Goal: Information Seeking & Learning: Learn about a topic

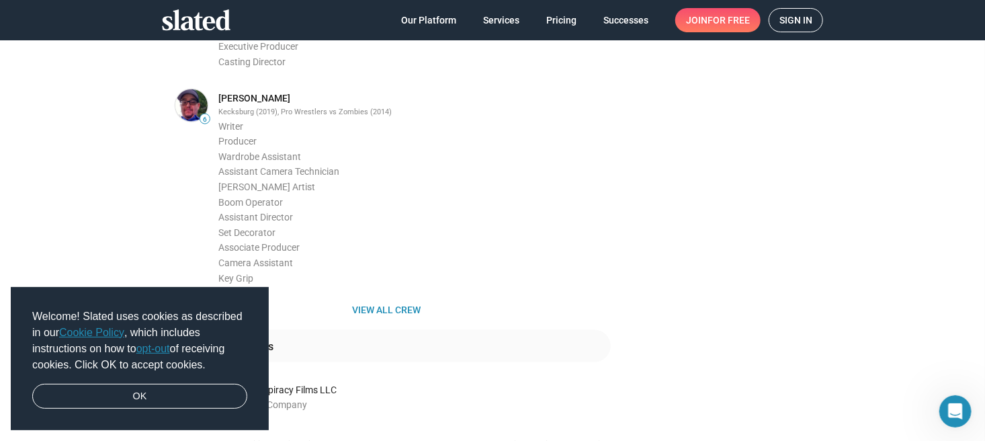
scroll to position [739, 0]
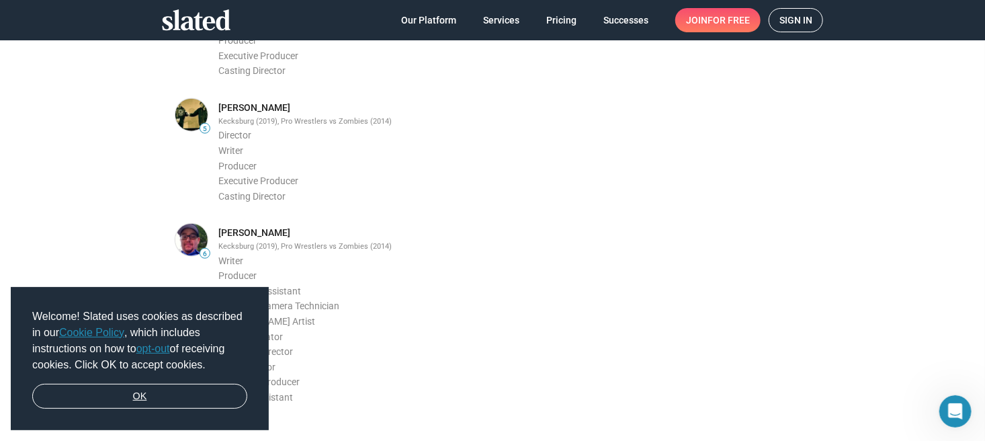
click at [134, 392] on link "OK" at bounding box center [139, 397] width 215 height 26
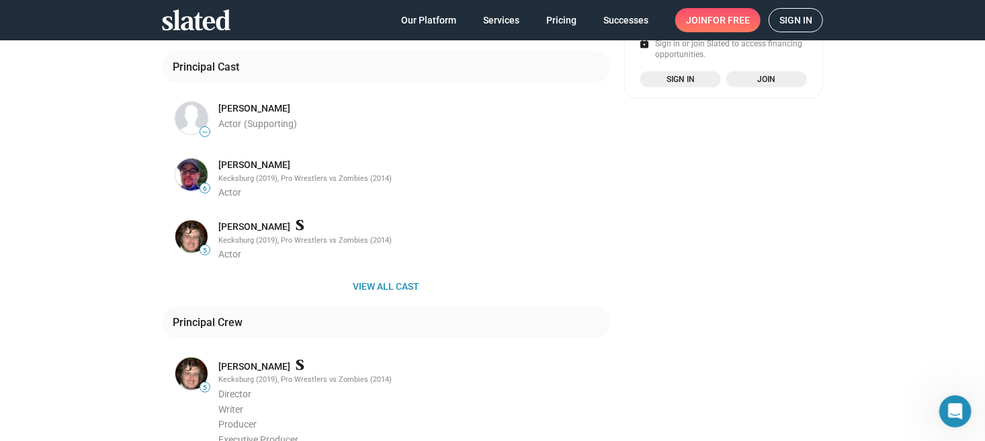
scroll to position [336, 0]
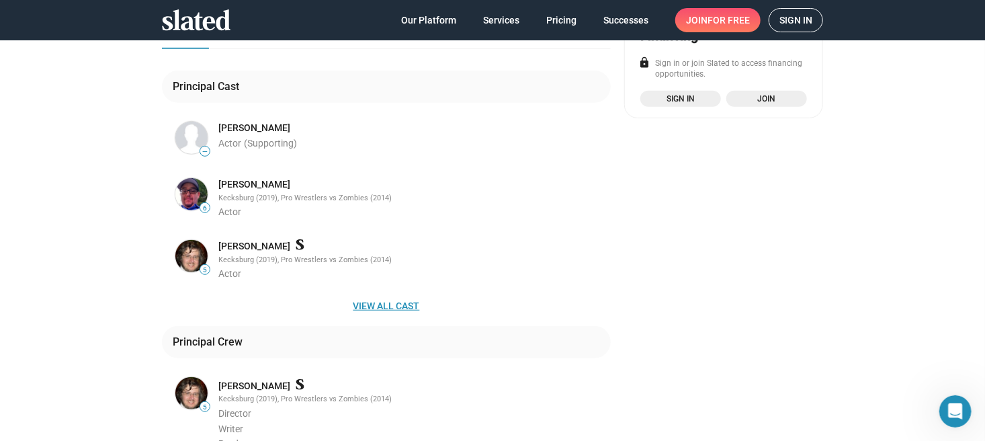
click at [395, 294] on span "View all cast" at bounding box center [386, 306] width 427 height 24
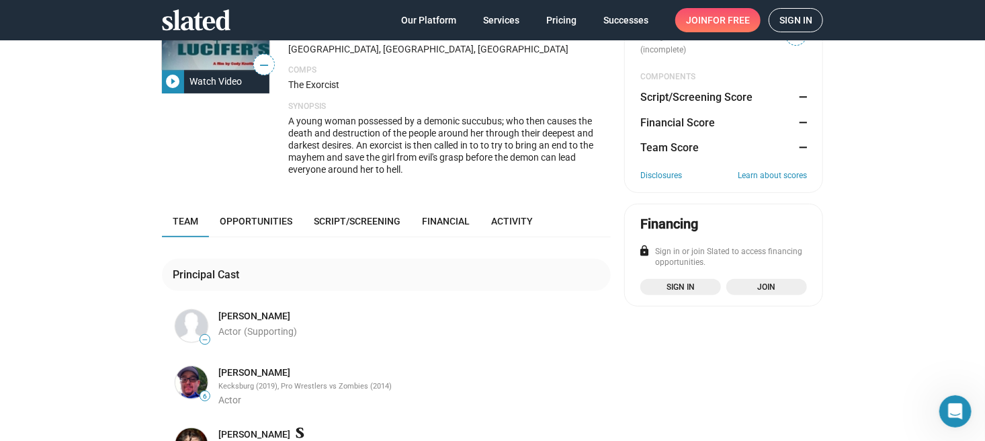
scroll to position [134, 0]
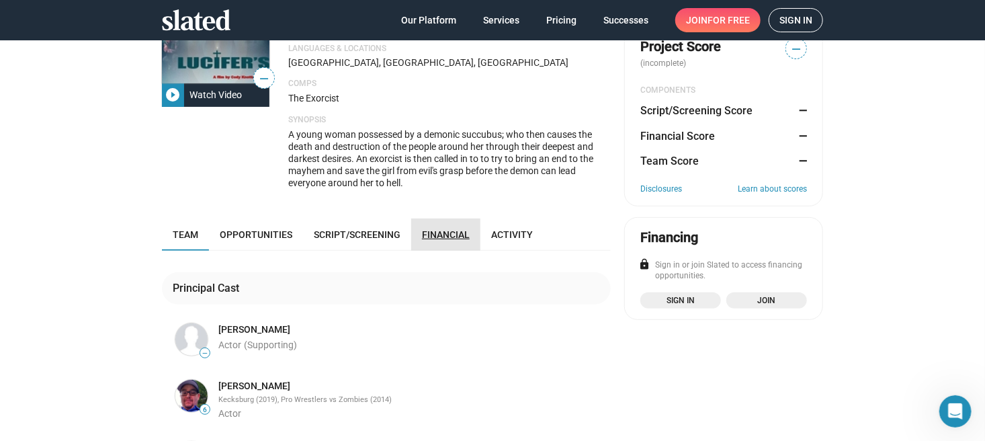
click at [435, 229] on span "Financial" at bounding box center [446, 234] width 48 height 11
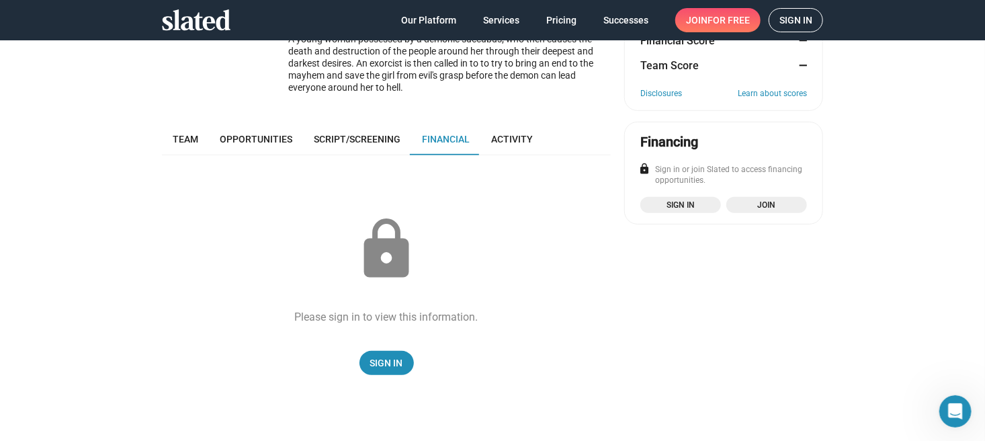
scroll to position [150, 0]
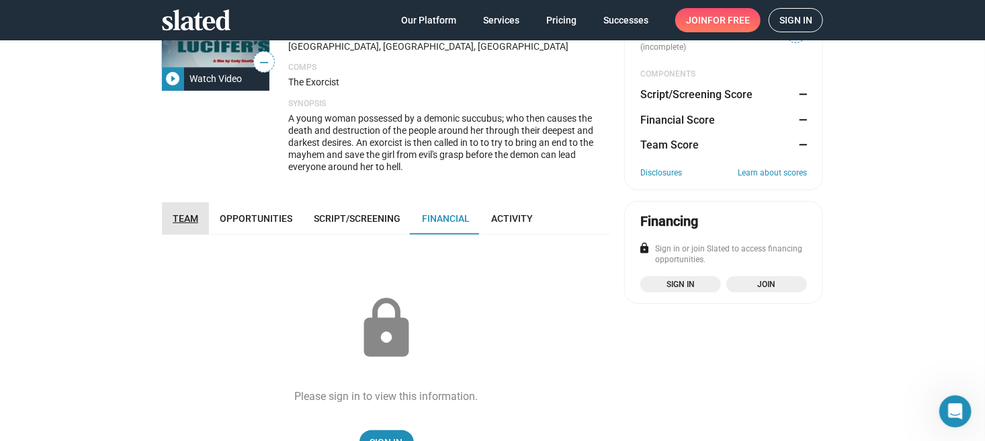
click at [175, 213] on span "Team" at bounding box center [186, 218] width 26 height 11
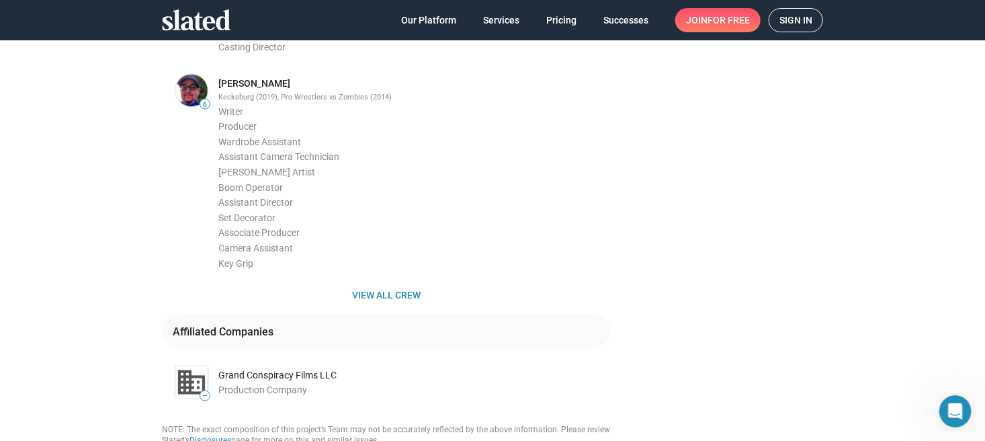
scroll to position [889, 0]
click at [385, 281] on span "View all crew" at bounding box center [386, 293] width 427 height 24
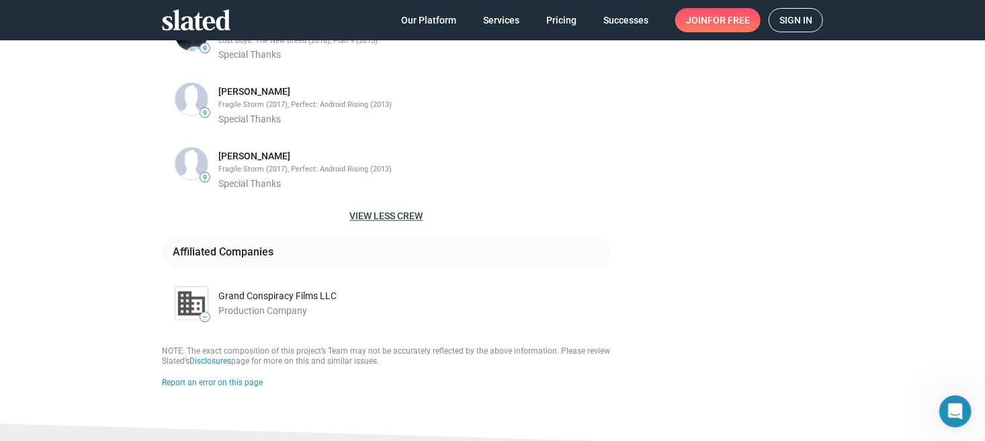
scroll to position [957, 0]
